Goal: Transaction & Acquisition: Purchase product/service

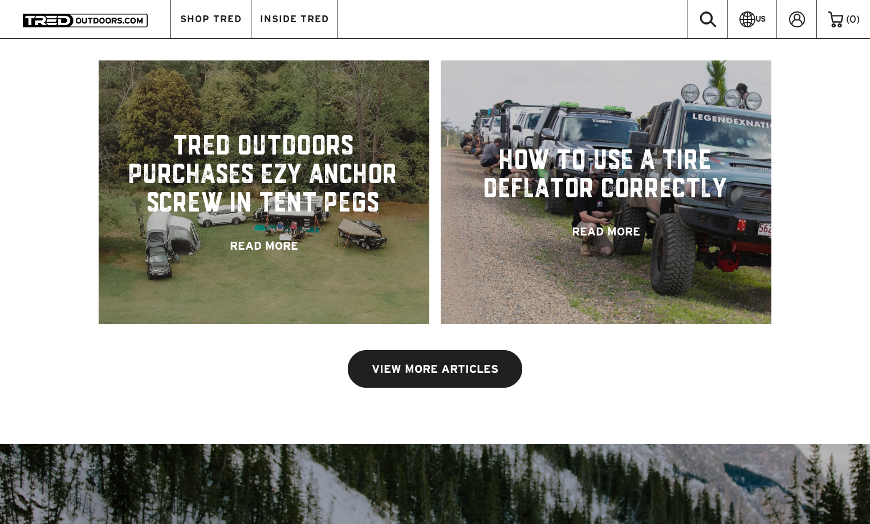
scroll to position [2401, 0]
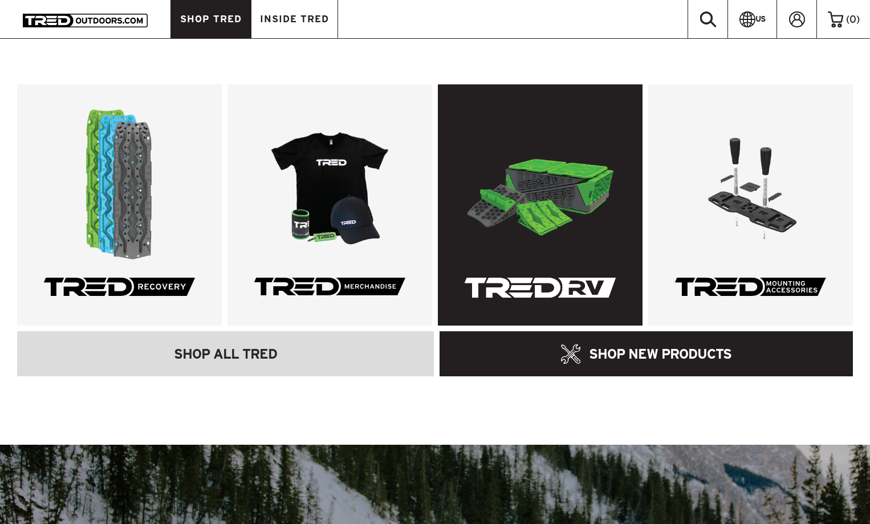
click at [535, 183] on link at bounding box center [540, 204] width 205 height 241
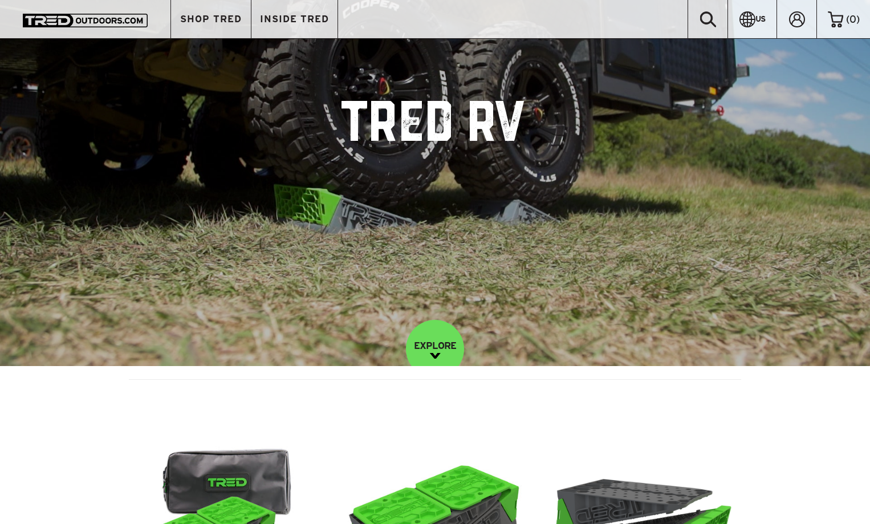
scroll to position [38, 0]
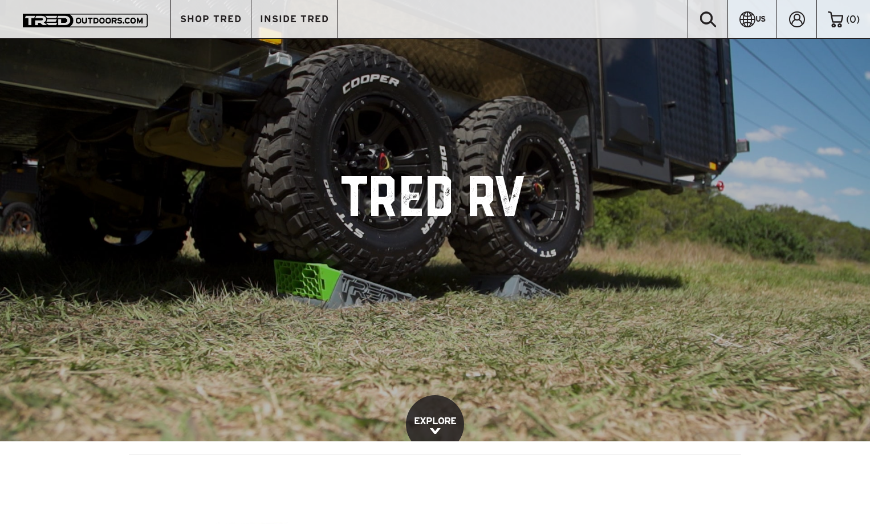
click at [435, 419] on link "EXPLORE" at bounding box center [435, 424] width 58 height 58
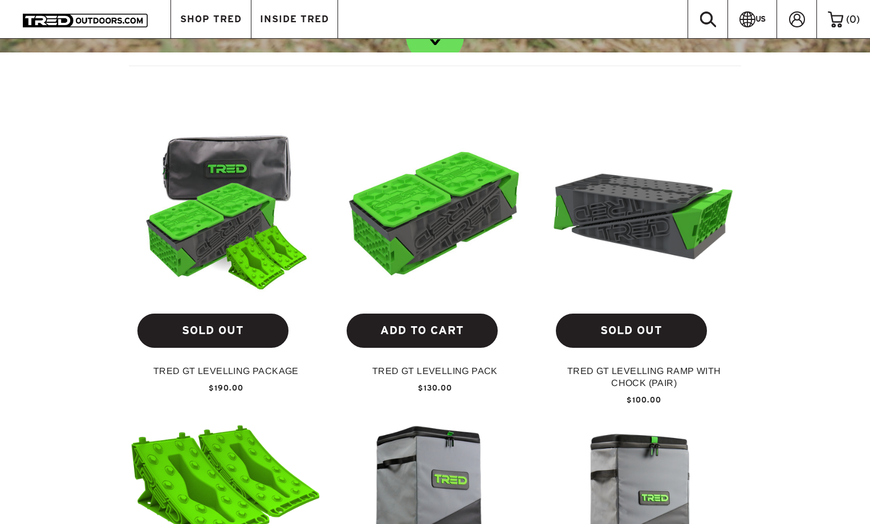
scroll to position [423, 0]
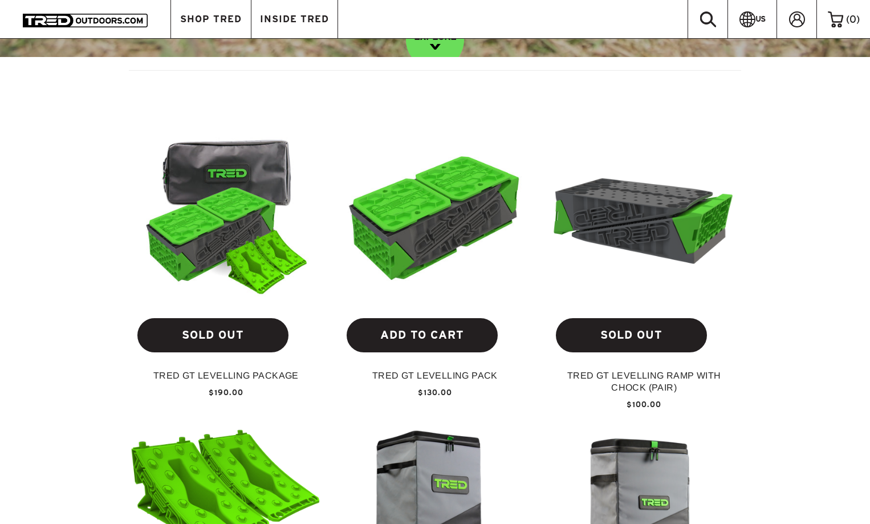
click at [667, 242] on img at bounding box center [644, 214] width 191 height 142
